Goal: Check status: Check status

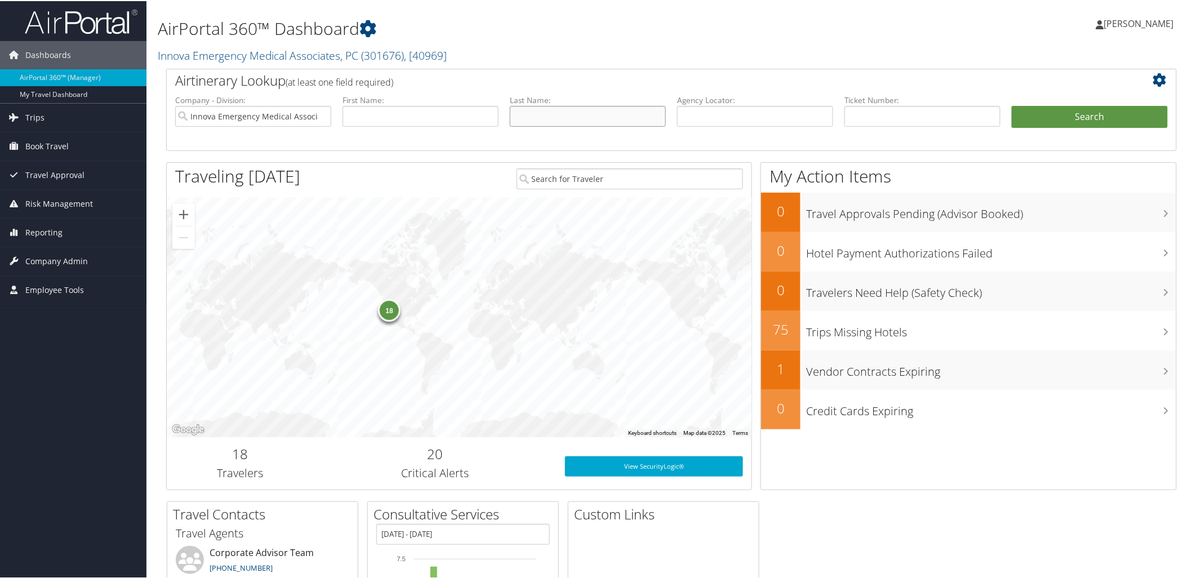
click at [510, 124] on input "text" at bounding box center [588, 115] width 156 height 21
type input "[PERSON_NAME]"
click at [1084, 119] on button "Search" at bounding box center [1090, 116] width 156 height 23
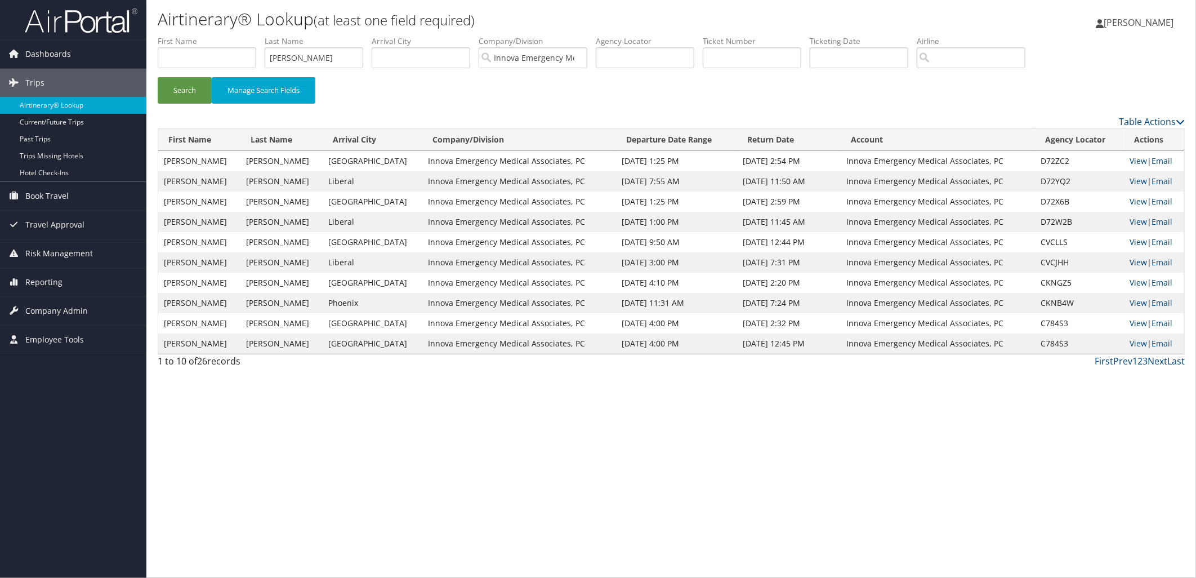
click at [1130, 261] on link "View" at bounding box center [1138, 262] width 17 height 11
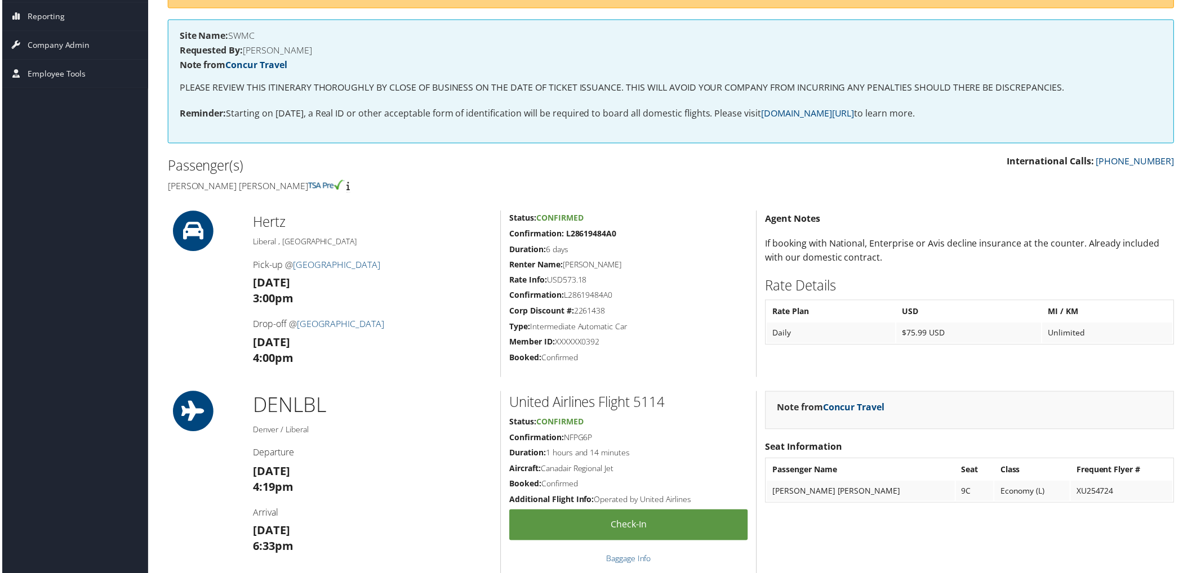
scroll to position [188, 0]
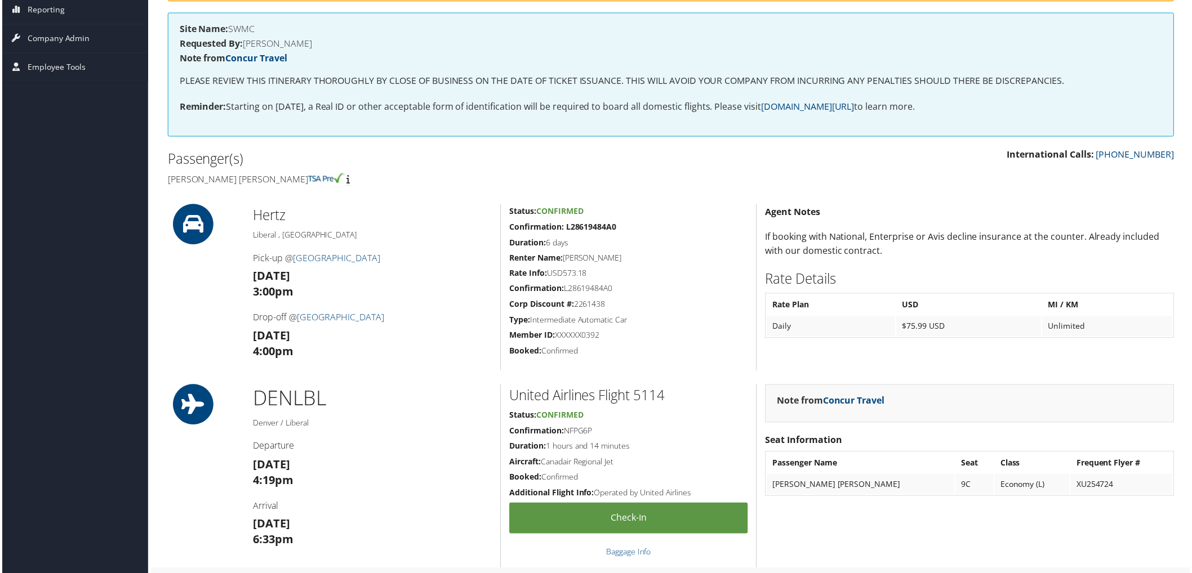
drag, startPoint x: 764, startPoint y: 577, endPoint x: 800, endPoint y: 488, distance: 96.5
click at [800, 488] on td "PETER DANIEL DRAKE" at bounding box center [862, 486] width 189 height 20
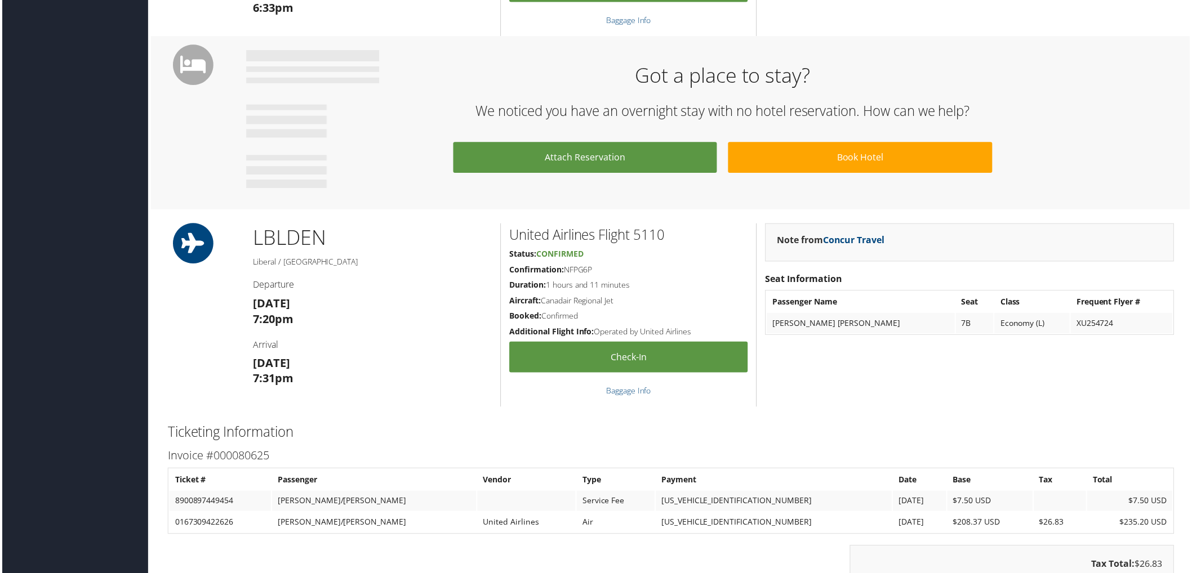
scroll to position [813, 0]
